Goal: Entertainment & Leisure: Consume media (video, audio)

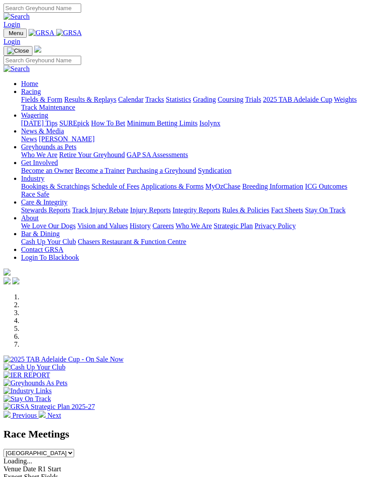
scroll to position [879, 0]
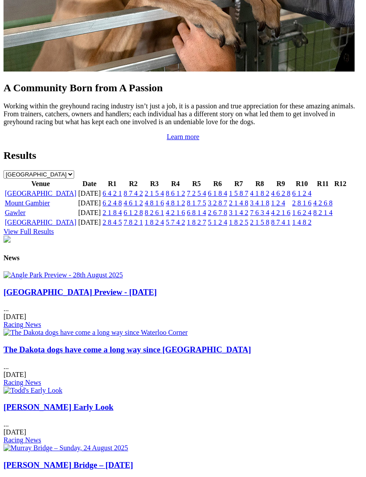
click at [40, 197] on link "[GEOGRAPHIC_DATA]" at bounding box center [40, 192] width 71 height 7
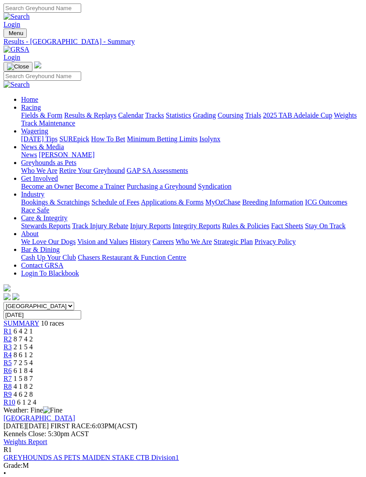
click at [15, 398] on link "R10" at bounding box center [10, 401] width 12 height 7
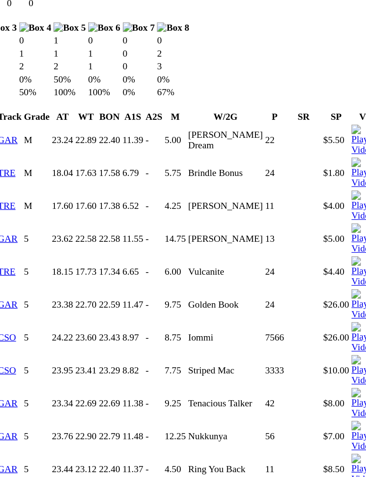
scroll to position [462, 0]
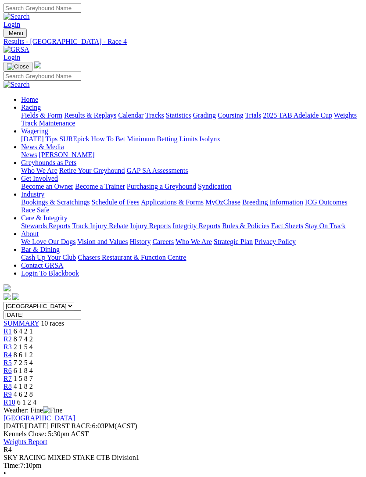
click at [12, 390] on span "R9" at bounding box center [8, 393] width 8 height 7
